Goal: Find specific page/section: Find specific page/section

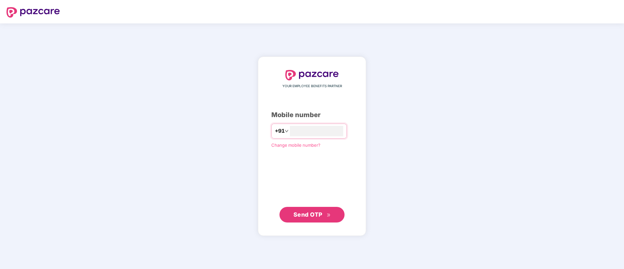
type input "**********"
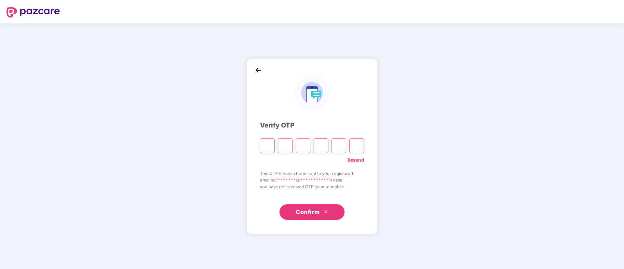
type input "*"
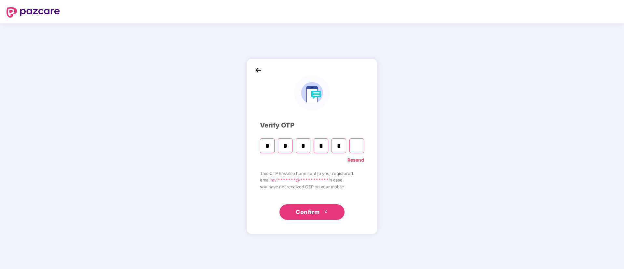
type input "*"
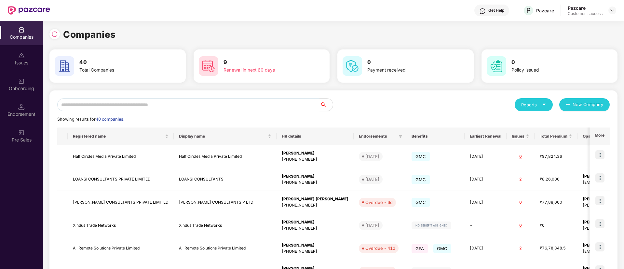
click at [529, 105] on div "Reports" at bounding box center [534, 105] width 25 height 7
click at [574, 135] on img at bounding box center [573, 135] width 7 height 7
click at [532, 100] on div "Reports" at bounding box center [534, 104] width 38 height 13
click at [539, 135] on div "Endorsements" at bounding box center [534, 135] width 30 height 7
click at [540, 100] on div "Reports" at bounding box center [534, 104] width 38 height 13
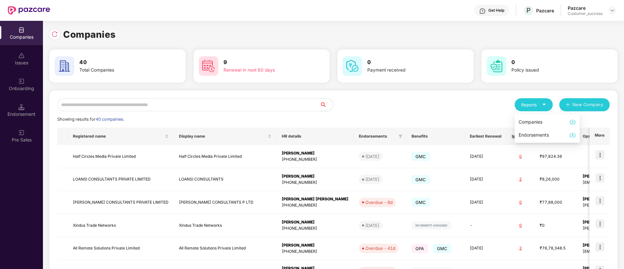
click at [523, 124] on div "Companies" at bounding box center [531, 122] width 24 height 7
click at [527, 108] on div "Reports" at bounding box center [534, 105] width 25 height 7
click at [544, 121] on div "Companies" at bounding box center [547, 122] width 57 height 7
click at [527, 100] on div "Reports" at bounding box center [534, 104] width 38 height 13
click at [529, 122] on div "Companies" at bounding box center [531, 122] width 24 height 7
